Goal: Task Accomplishment & Management: Complete application form

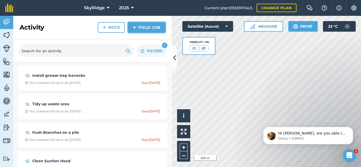
click at [147, 28] on link "Field Job" at bounding box center [147, 27] width 38 height 11
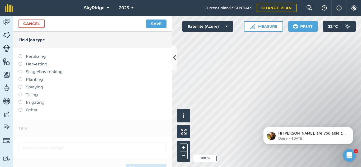
click at [20, 108] on label at bounding box center [22, 108] width 7 height 0
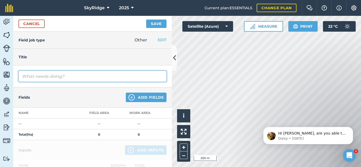
click at [52, 78] on input "text" at bounding box center [93, 76] width 148 height 11
type input "Remove Dead trees and replant"
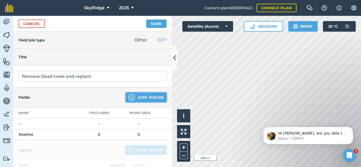
click at [146, 96] on button "Add Fields" at bounding box center [146, 98] width 41 height 10
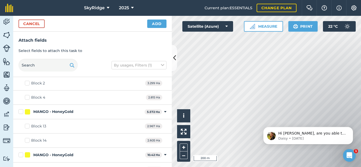
scroll to position [169, 0]
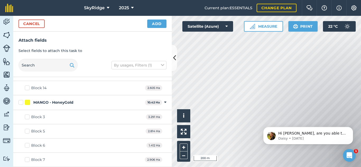
click at [22, 102] on label "MANGO - HoneyGold" at bounding box center [81, 103] width 125 height 6
click at [22, 102] on input "MANGO - HoneyGold" at bounding box center [20, 101] width 3 height 3
checkbox input "true"
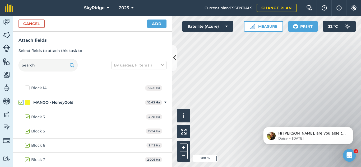
checkbox input "true"
click at [157, 26] on button "Add" at bounding box center [156, 24] width 19 height 8
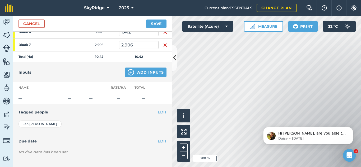
scroll to position [140, 0]
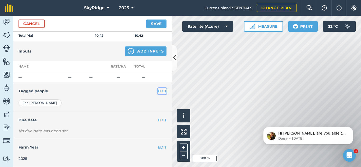
click at [161, 90] on button "EDIT" at bounding box center [162, 91] width 9 height 6
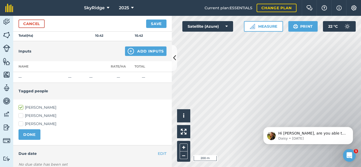
click at [21, 115] on label "[PERSON_NAME]" at bounding box center [93, 116] width 148 height 6
click at [21, 115] on input "[PERSON_NAME]" at bounding box center [20, 114] width 3 height 3
checkbox input "true"
click at [22, 107] on label "[PERSON_NAME]" at bounding box center [93, 108] width 148 height 6
click at [22, 107] on input "[PERSON_NAME]" at bounding box center [20, 106] width 3 height 3
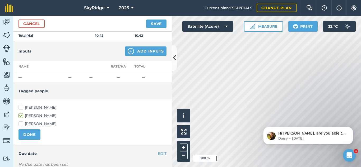
click at [22, 107] on label "[PERSON_NAME]" at bounding box center [93, 108] width 148 height 6
click at [22, 107] on input "[PERSON_NAME]" at bounding box center [20, 106] width 3 height 3
click at [21, 108] on label "[PERSON_NAME]" at bounding box center [93, 108] width 148 height 6
click at [21, 108] on input "[PERSON_NAME]" at bounding box center [20, 106] width 3 height 3
checkbox input "false"
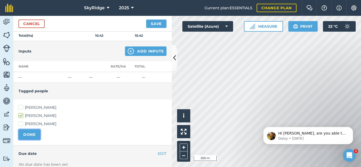
click at [26, 137] on button "DONE" at bounding box center [30, 135] width 22 height 11
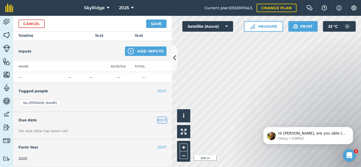
click at [160, 121] on button "EDIT" at bounding box center [162, 120] width 9 height 6
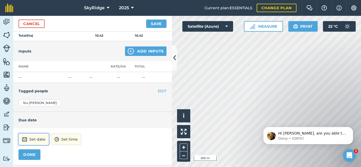
click at [29, 140] on button "Set date" at bounding box center [34, 140] width 30 height 12
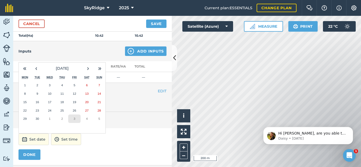
click at [74, 119] on abbr "3" at bounding box center [75, 118] width 2 height 3
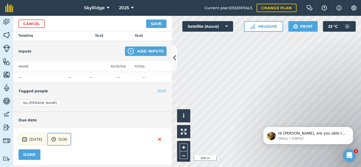
click at [71, 139] on button "12:00" at bounding box center [59, 140] width 23 height 12
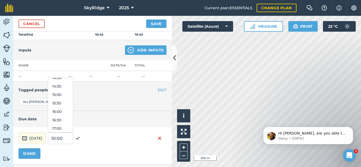
scroll to position [242, 0]
click at [70, 112] on button "16:00" at bounding box center [60, 111] width 25 height 8
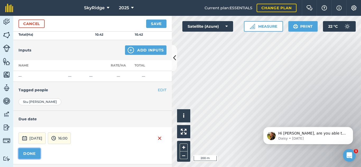
click at [27, 154] on button "DONE" at bounding box center [30, 154] width 22 height 11
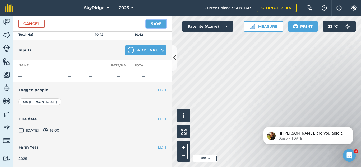
click at [158, 23] on button "Save" at bounding box center [156, 24] width 20 height 8
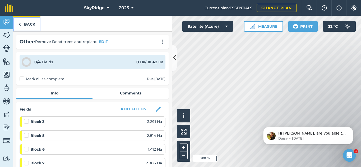
click at [29, 24] on link "Back" at bounding box center [26, 24] width 27 height 16
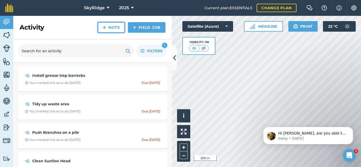
click at [111, 29] on link "Note" at bounding box center [111, 27] width 27 height 11
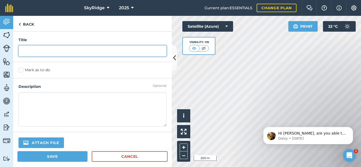
click at [61, 51] on input "text" at bounding box center [93, 51] width 148 height 11
type input "U"
type input "Take Ute to Glossworks"
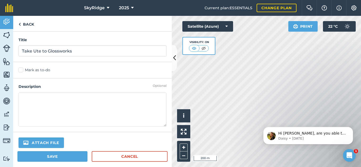
click at [21, 70] on label "Mark as to-do" at bounding box center [93, 70] width 148 height 6
click at [21, 70] on input "Mark as to-do" at bounding box center [20, 68] width 3 height 3
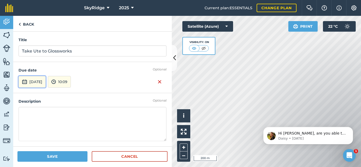
click at [39, 81] on button "[DATE]" at bounding box center [32, 82] width 27 height 12
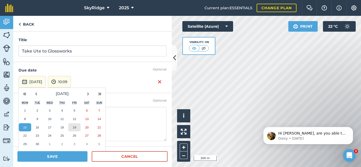
click at [75, 127] on abbr "19" at bounding box center [74, 127] width 3 height 3
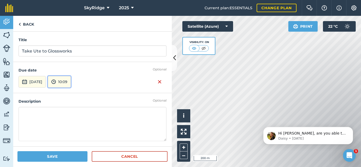
click at [71, 84] on button "10:09" at bounding box center [59, 82] width 23 height 12
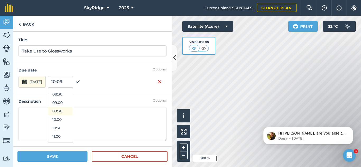
scroll to position [139, 0]
click at [72, 88] on button "08:00" at bounding box center [60, 88] width 25 height 8
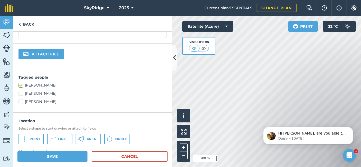
scroll to position [104, 0]
click at [20, 93] on label "[PERSON_NAME]" at bounding box center [93, 94] width 148 height 6
click at [20, 93] on input "[PERSON_NAME]" at bounding box center [20, 92] width 3 height 3
checkbox input "true"
click at [22, 84] on label "[PERSON_NAME]" at bounding box center [93, 86] width 148 height 6
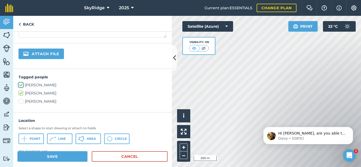
click at [22, 84] on input "[PERSON_NAME]" at bounding box center [20, 84] width 3 height 3
click at [22, 84] on label "[PERSON_NAME]" at bounding box center [93, 86] width 148 height 6
click at [22, 84] on input "[PERSON_NAME]" at bounding box center [20, 84] width 3 height 3
click at [22, 85] on label "[PERSON_NAME]" at bounding box center [93, 86] width 148 height 6
click at [22, 85] on input "[PERSON_NAME]" at bounding box center [20, 84] width 3 height 3
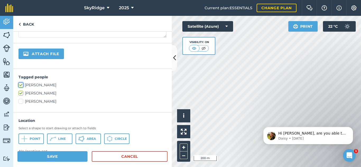
checkbox input "false"
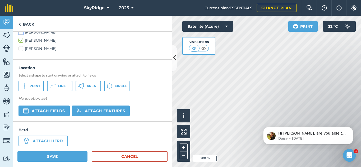
scroll to position [162, 0]
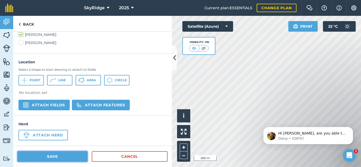
click at [49, 157] on button "Save" at bounding box center [52, 157] width 70 height 11
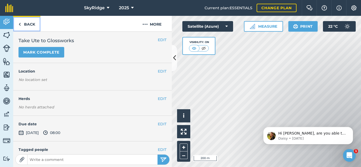
click at [30, 25] on link "Back" at bounding box center [26, 24] width 27 height 16
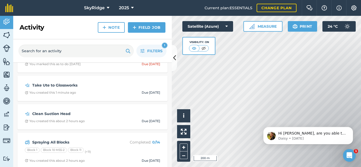
scroll to position [62, 0]
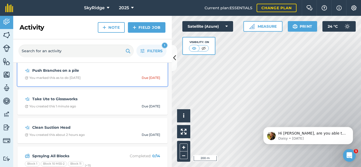
click at [92, 71] on strong "Push Branches on a pile" at bounding box center [74, 71] width 84 height 6
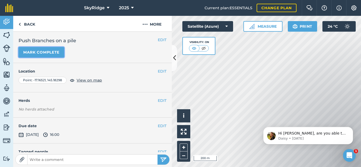
click at [43, 52] on button "Mark complete" at bounding box center [42, 52] width 46 height 11
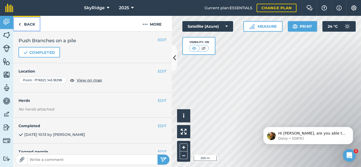
click at [29, 25] on link "Back" at bounding box center [26, 24] width 27 height 16
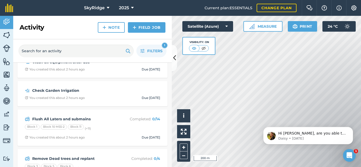
scroll to position [510, 0]
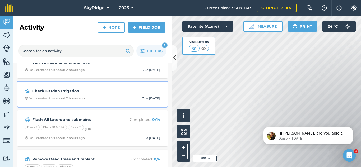
click at [107, 95] on div "Check Garden Irrigation You created this about 2 hours ago Due [DATE]" at bounding box center [93, 94] width 144 height 19
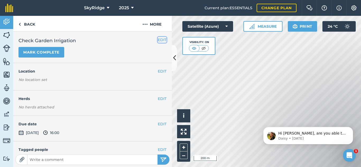
click at [158, 40] on button "EDIT" at bounding box center [162, 40] width 9 height 6
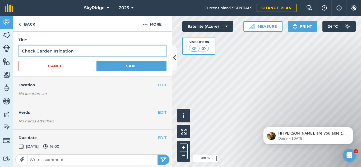
click at [52, 51] on input "Check Garden Irrigation" at bounding box center [93, 51] width 148 height 11
type input "Check Garden and Road Irrigation"
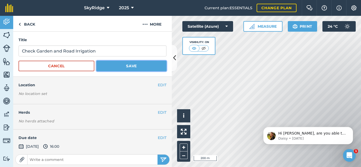
click at [125, 64] on button "Save" at bounding box center [132, 66] width 70 height 11
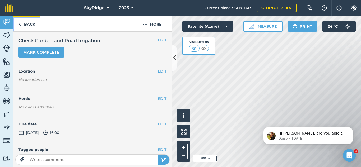
click at [31, 25] on link "Back" at bounding box center [26, 24] width 27 height 16
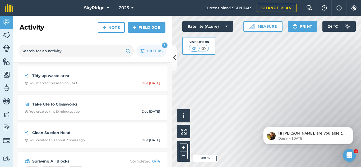
scroll to position [12, 0]
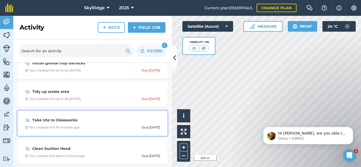
click at [83, 121] on strong "Take Ute to Glossworks" at bounding box center [74, 120] width 84 height 6
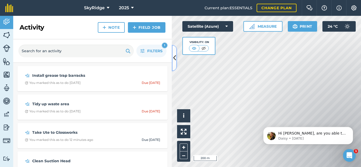
click at [175, 56] on icon at bounding box center [174, 57] width 3 height 9
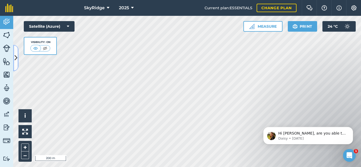
click at [15, 56] on icon at bounding box center [16, 57] width 3 height 9
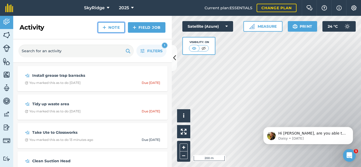
click at [115, 28] on link "Note" at bounding box center [111, 27] width 27 height 11
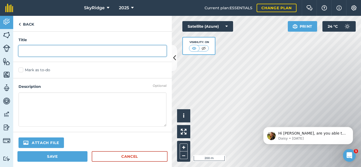
click at [63, 53] on input "text" at bounding box center [93, 51] width 148 height 11
type input "Mower Battery Replace"
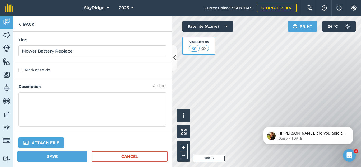
click at [20, 71] on label "Mark as to-do" at bounding box center [93, 70] width 148 height 6
click at [20, 71] on input "Mark as to-do" at bounding box center [20, 68] width 3 height 3
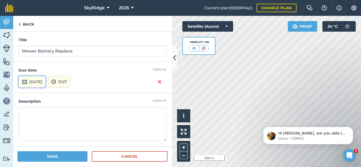
click at [40, 80] on button "[DATE]" at bounding box center [32, 82] width 27 height 12
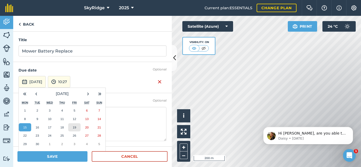
click at [75, 126] on abbr "19" at bounding box center [74, 127] width 3 height 3
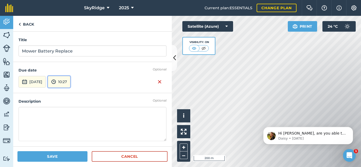
click at [70, 79] on button "10:27" at bounding box center [59, 82] width 22 height 12
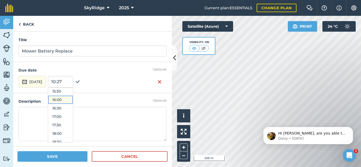
click at [73, 97] on button "16:00" at bounding box center [60, 100] width 25 height 8
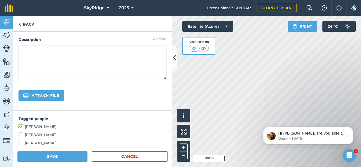
scroll to position [63, 0]
click at [23, 142] on label "[PERSON_NAME]" at bounding box center [93, 143] width 148 height 6
click at [22, 142] on input "[PERSON_NAME]" at bounding box center [20, 141] width 3 height 3
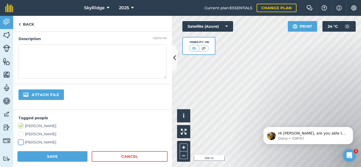
checkbox input "true"
click at [20, 126] on label "[PERSON_NAME]" at bounding box center [93, 127] width 148 height 6
click at [20, 126] on input "[PERSON_NAME]" at bounding box center [20, 125] width 3 height 3
checkbox input "false"
click at [63, 158] on button "Save" at bounding box center [52, 157] width 70 height 11
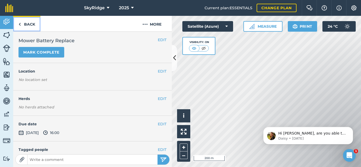
click at [28, 23] on link "Back" at bounding box center [26, 24] width 27 height 16
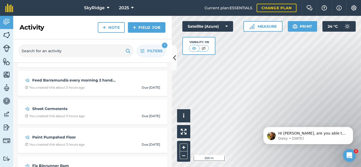
scroll to position [407, 0]
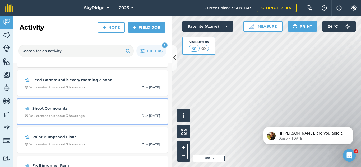
click at [82, 112] on strong "Shoot Cormorants" at bounding box center [74, 109] width 84 height 6
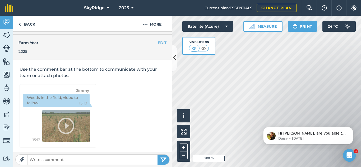
scroll to position [135, 0]
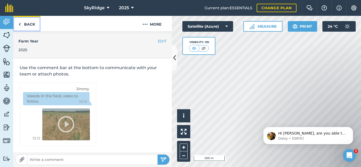
click at [25, 26] on link "Back" at bounding box center [26, 24] width 27 height 16
